Goal: Task Accomplishment & Management: Manage account settings

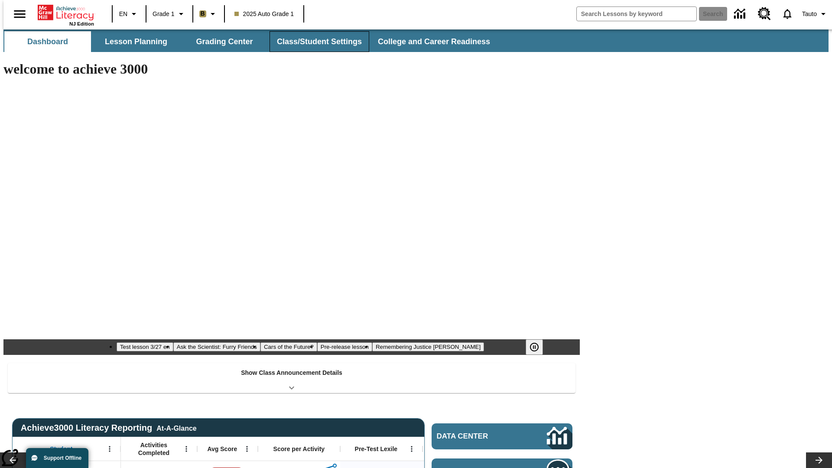
click at [315, 42] on button "Class/Student Settings" at bounding box center [319, 41] width 100 height 21
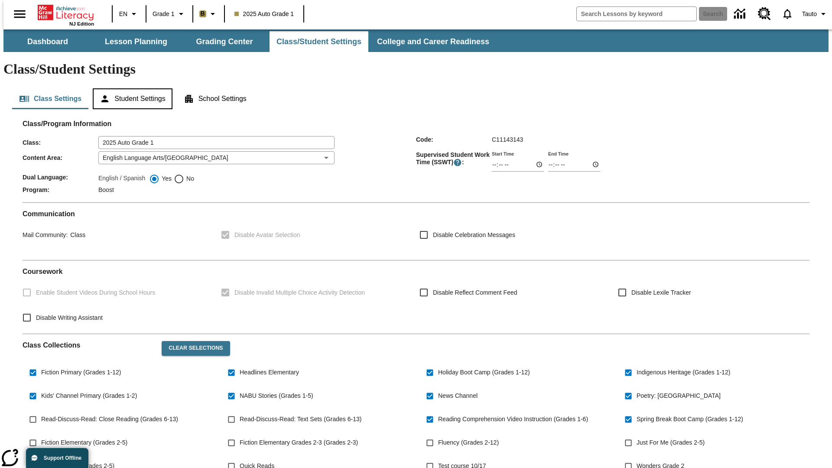
click at [130, 88] on button "Student Settings" at bounding box center [132, 98] width 79 height 21
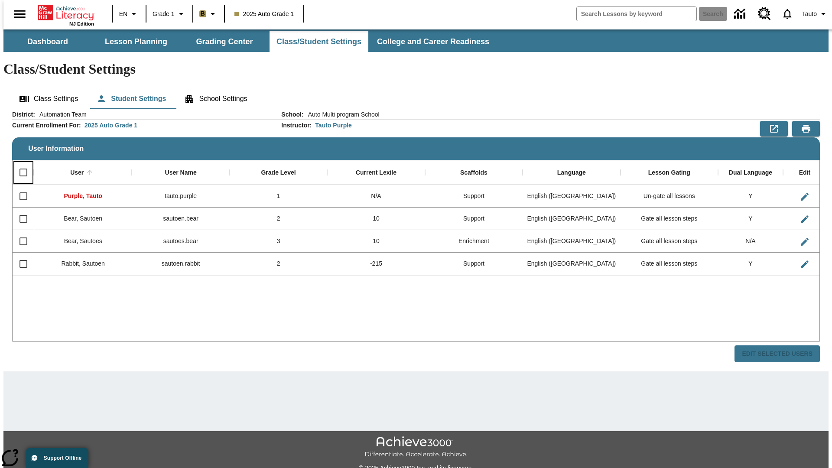
click at [19, 163] on input "Select all rows" at bounding box center [23, 172] width 18 height 18
checkbox input "true"
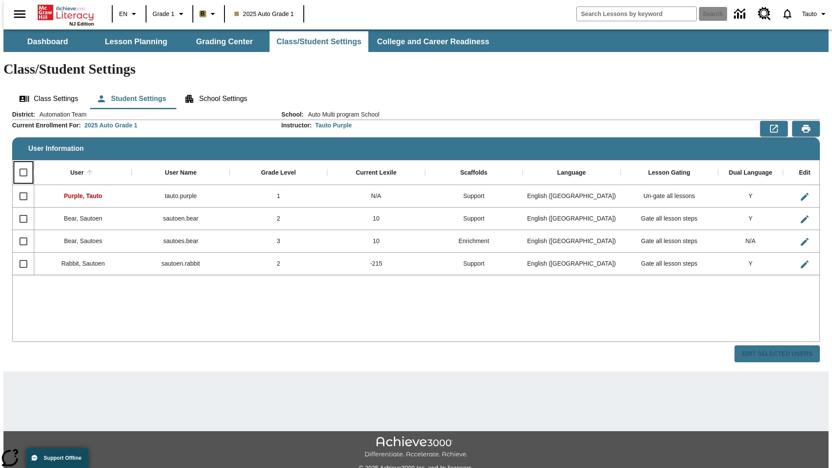
checkbox input "true"
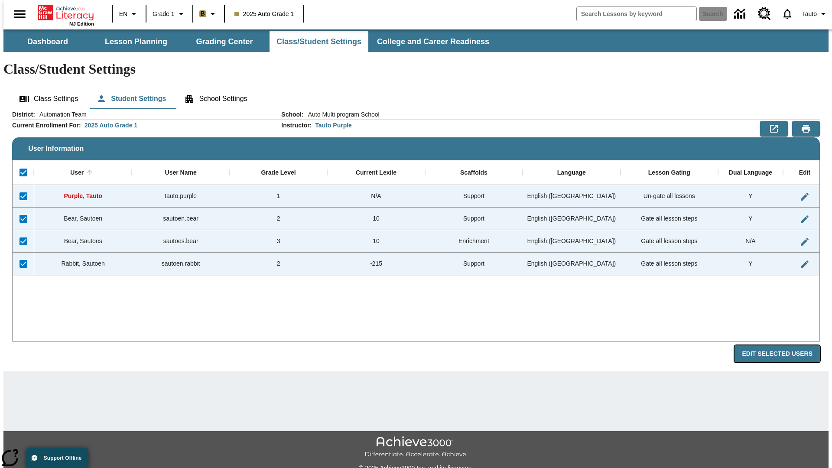
click at [784, 345] on button "Edit Selected Users" at bounding box center [776, 353] width 85 height 17
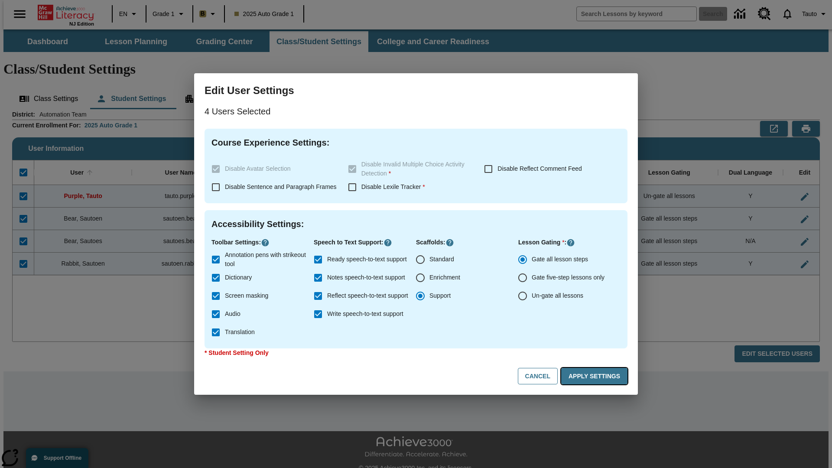
click at [596, 376] on button "Apply Settings" at bounding box center [594, 376] width 66 height 17
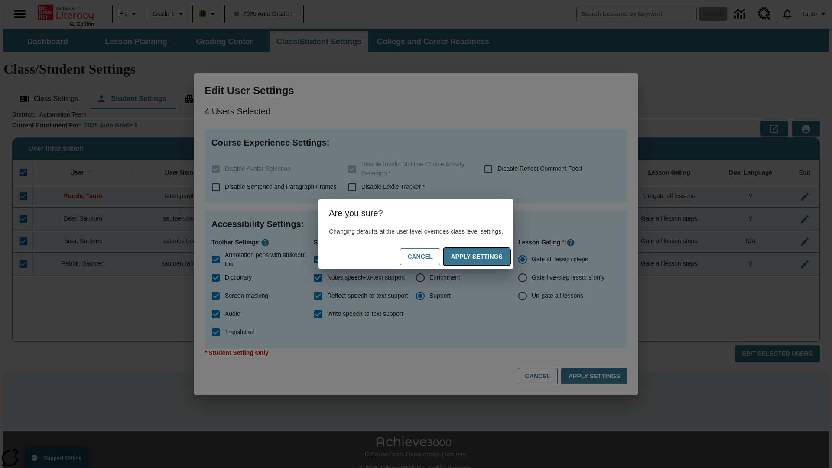
click at [485, 256] on button "Apply Settings" at bounding box center [477, 256] width 66 height 17
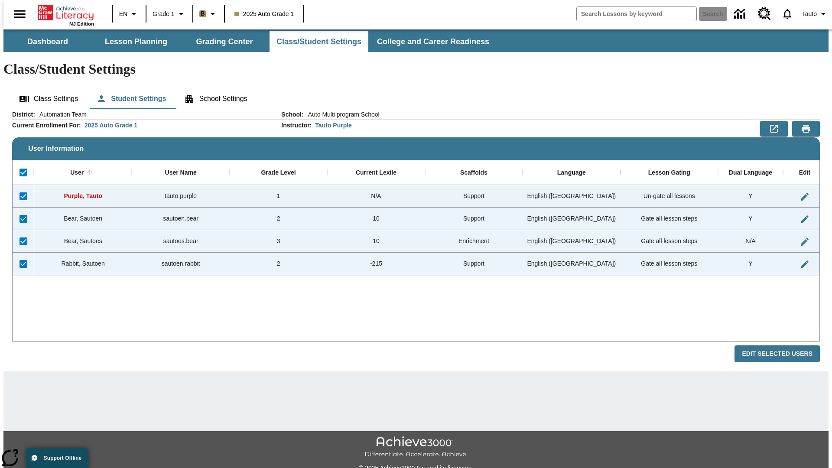
checkbox input "false"
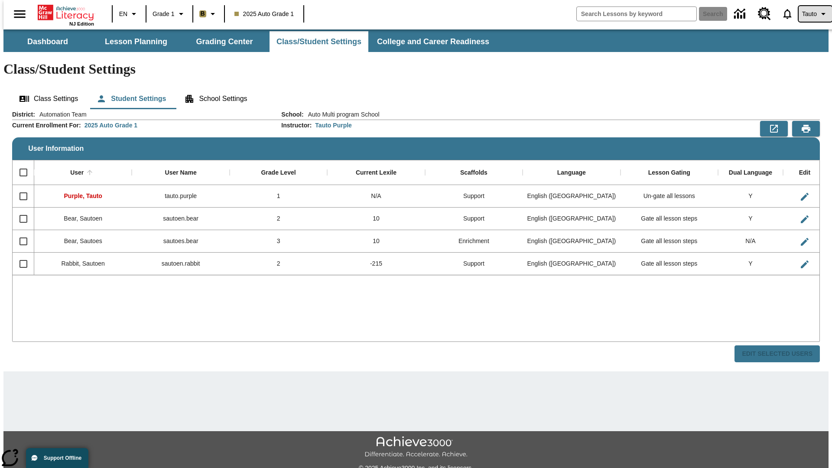
click at [811, 14] on span "Tauto" at bounding box center [809, 14] width 15 height 9
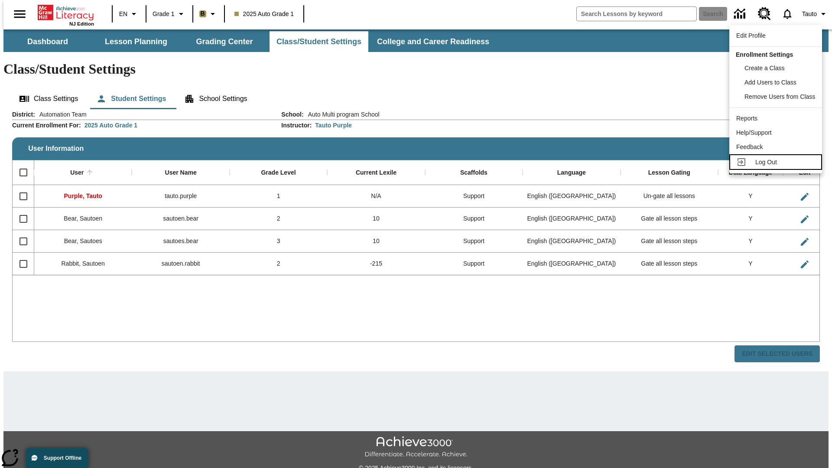
click at [777, 162] on span "Log Out" at bounding box center [766, 162] width 22 height 7
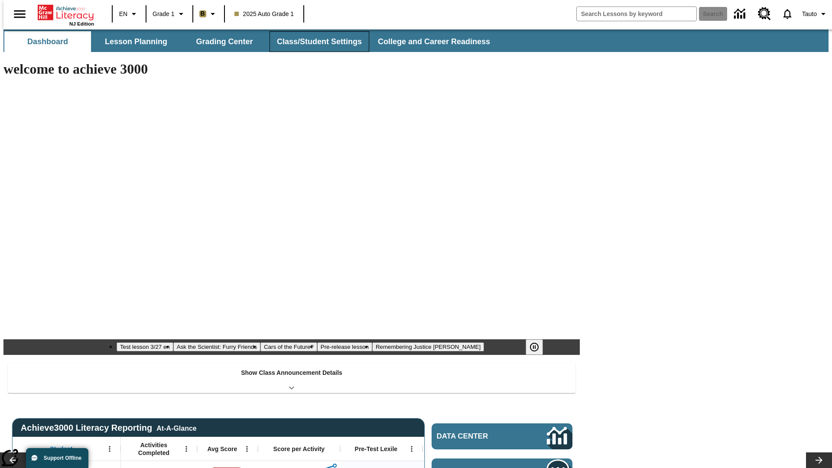
click at [315, 42] on button "Class/Student Settings" at bounding box center [319, 41] width 100 height 21
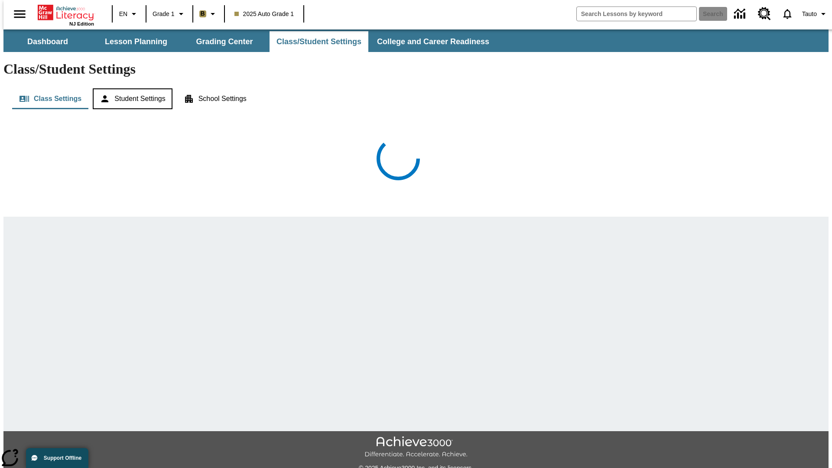
click at [130, 88] on button "Student Settings" at bounding box center [132, 98] width 79 height 21
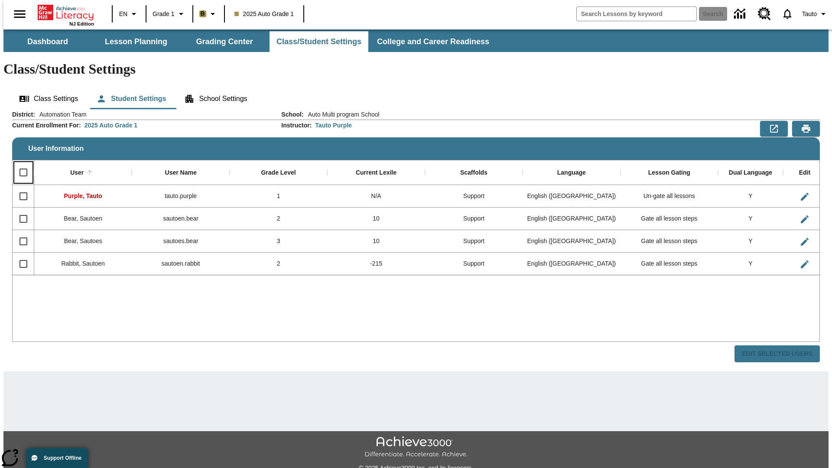
click at [19, 163] on input "Select all rows" at bounding box center [23, 172] width 18 height 18
checkbox input "true"
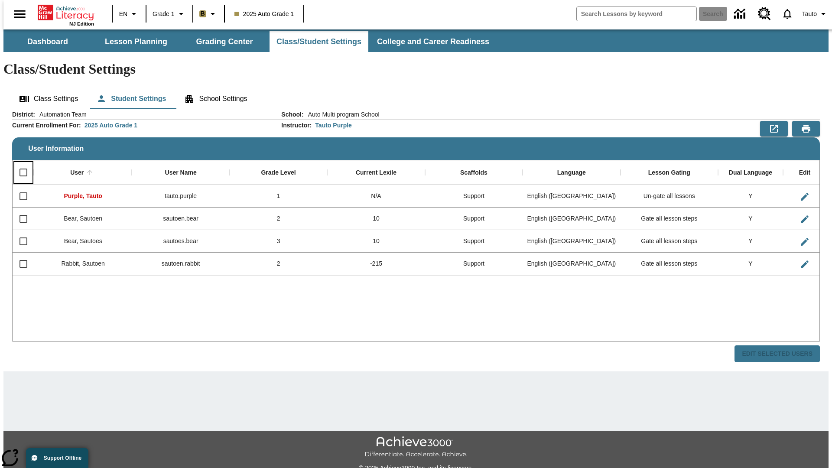
checkbox input "true"
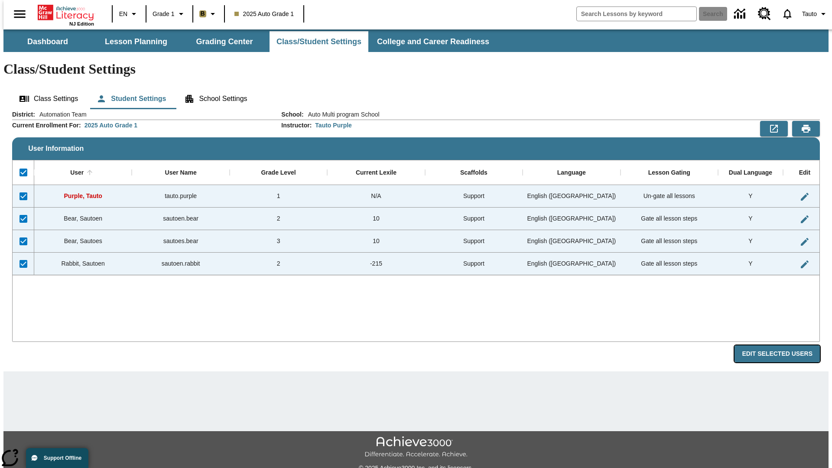
click at [784, 345] on button "Edit Selected Users" at bounding box center [776, 353] width 85 height 17
